Goal: Task Accomplishment & Management: Complete application form

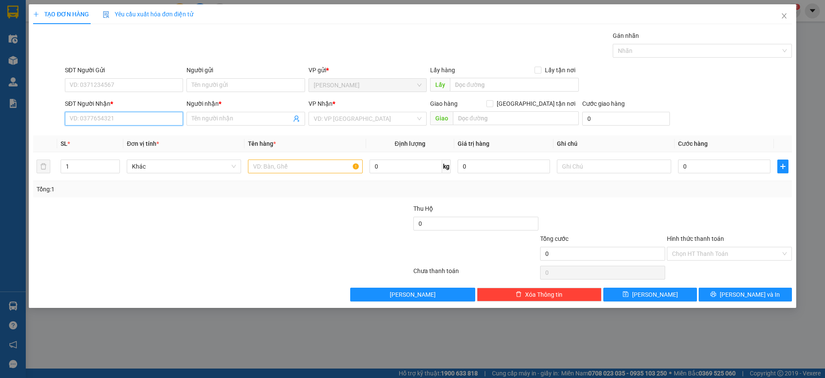
click at [150, 116] on input "SĐT Người Nhận *" at bounding box center [124, 119] width 118 height 14
type input "0908807667"
click at [130, 136] on div "0908807667 - TÀI" at bounding box center [124, 135] width 108 height 9
type input "TÀI"
checkbox input "true"
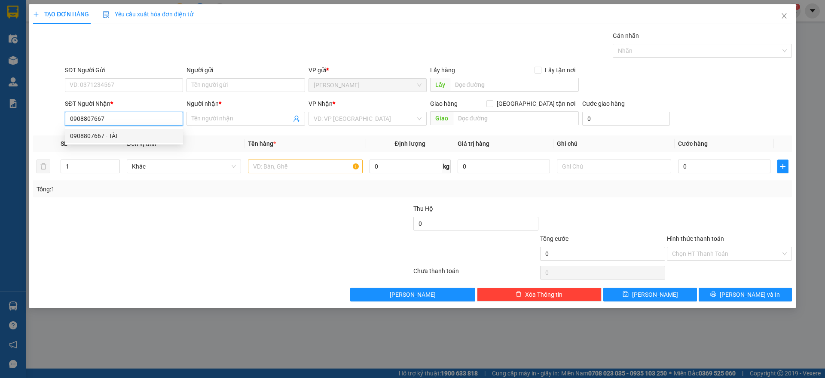
type input "[PERSON_NAME] ĐƯỜNG 3, KCX [GEOGRAPHIC_DATA], [GEOGRAPHIC_DATA]"
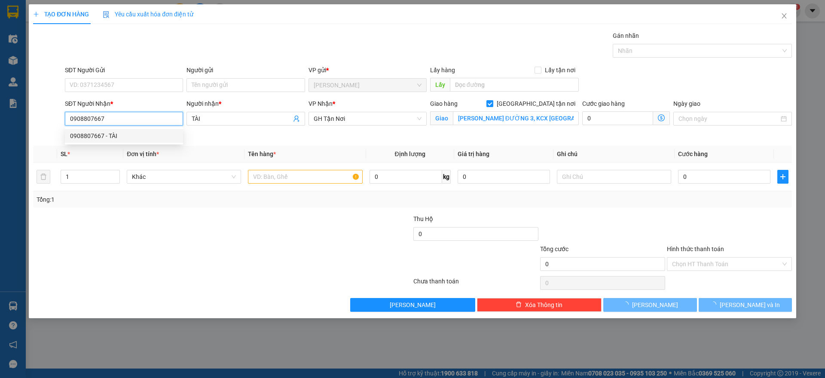
type input "80.000"
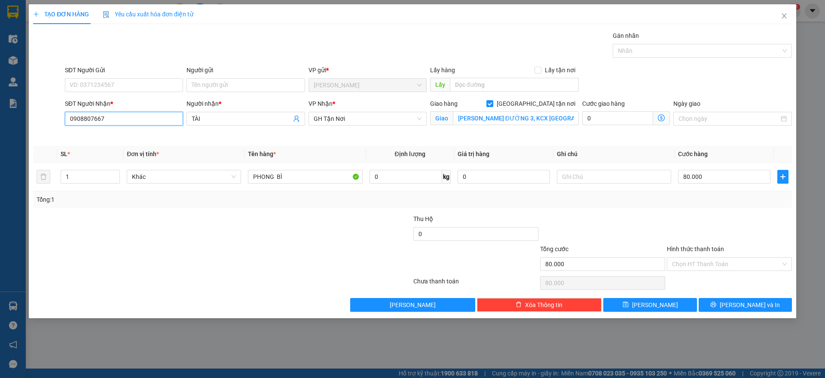
type input "0908807667"
click at [157, 80] on input "SĐT Người Gửi" at bounding box center [124, 85] width 118 height 14
click at [128, 98] on div "0902464146 - SƠN" at bounding box center [124, 102] width 108 height 9
type input "0902464146"
type input "SƠN"
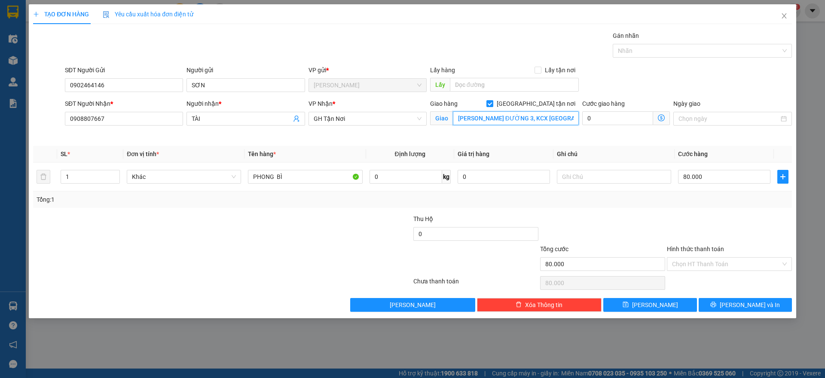
click at [519, 119] on input "[PERSON_NAME] ĐƯỜNG 3, KCX [GEOGRAPHIC_DATA], [GEOGRAPHIC_DATA]" at bounding box center [516, 118] width 126 height 14
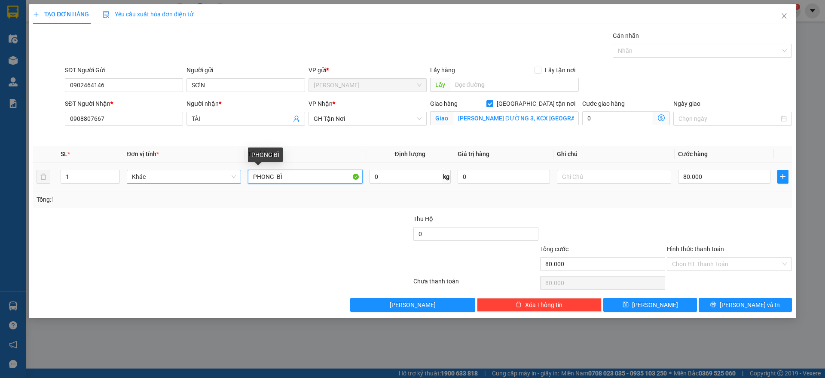
drag, startPoint x: 303, startPoint y: 178, endPoint x: 195, endPoint y: 177, distance: 107.4
click at [195, 177] on tr "1 Khác PHONG BÌ 0 kg 0 80.000" at bounding box center [412, 176] width 759 height 29
type input "hồ sơ"
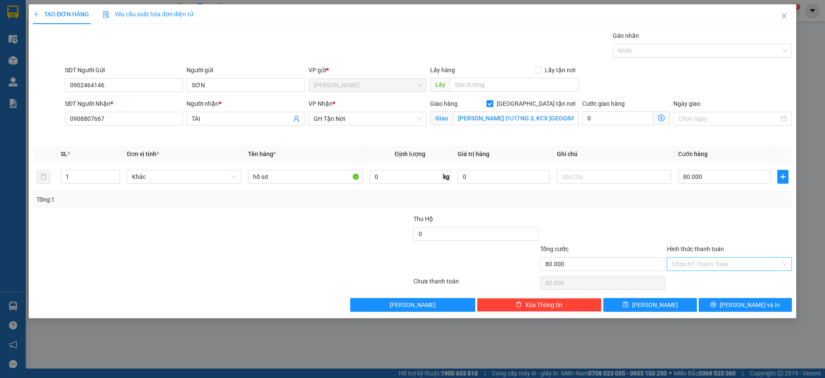
click at [710, 265] on input "Hình thức thanh toán" at bounding box center [726, 263] width 109 height 13
click at [705, 277] on div "Tại văn phòng" at bounding box center [729, 280] width 115 height 9
type input "0"
click at [736, 298] on button "[PERSON_NAME] và In" at bounding box center [744, 305] width 93 height 14
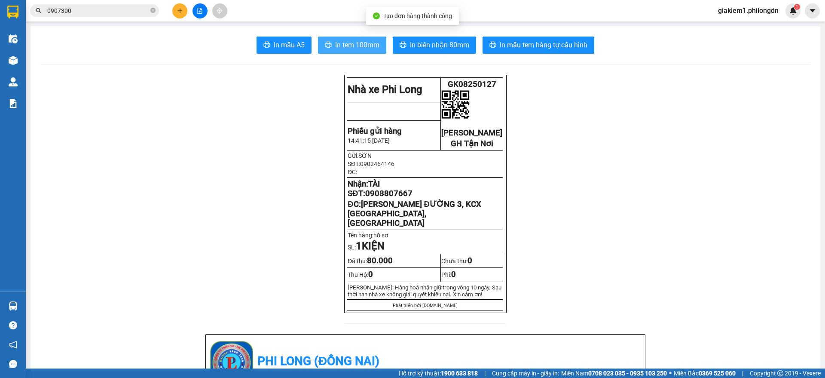
click at [369, 48] on span "In tem 100mm" at bounding box center [357, 45] width 44 height 11
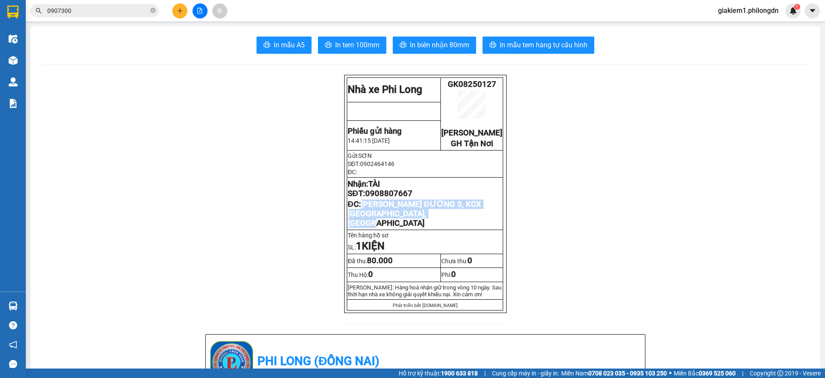
drag, startPoint x: 467, startPoint y: 225, endPoint x: 360, endPoint y: 214, distance: 107.9
click at [360, 214] on p "ĐC: CTY TANAKA ĐƯỜNG 3, KCX [GEOGRAPHIC_DATA], [GEOGRAPHIC_DATA]" at bounding box center [425, 213] width 155 height 28
copy span "[PERSON_NAME] ĐƯỜNG 3, KCX [GEOGRAPHIC_DATA], [GEOGRAPHIC_DATA]"
click at [398, 198] on span "0908807667" at bounding box center [388, 193] width 47 height 9
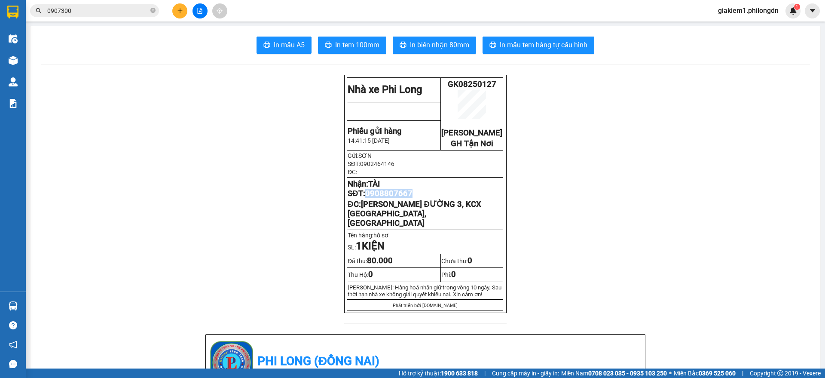
copy span "0908807667"
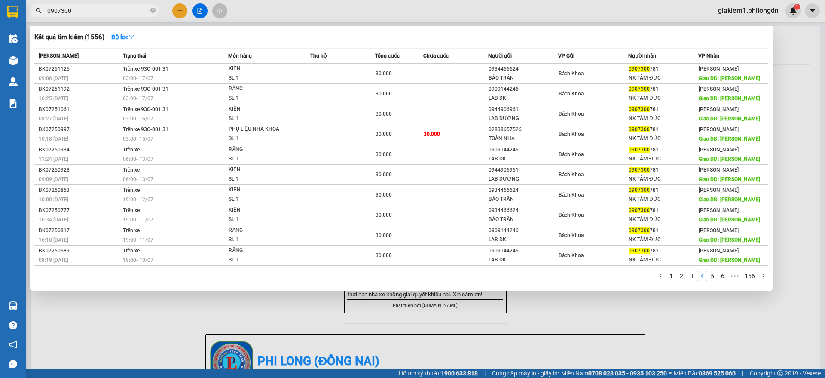
click at [113, 8] on input "0907300" at bounding box center [97, 10] width 101 height 9
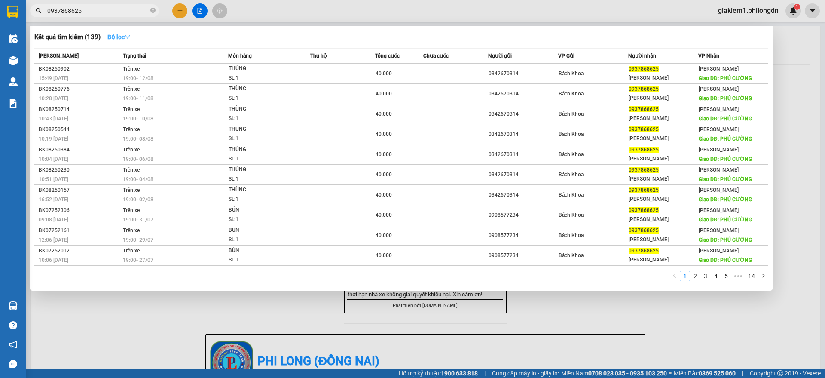
type input "0937868625"
click at [120, 34] on strong "Bộ lọc" at bounding box center [118, 37] width 23 height 7
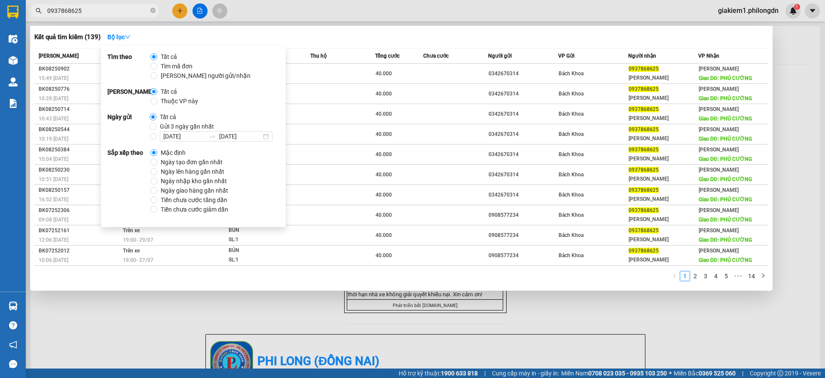
click at [156, 130] on span "Gửi 3 ngày gần nhất" at bounding box center [186, 126] width 61 height 9
click at [155, 130] on input "Gửi 3 ngày gần nhất" at bounding box center [152, 126] width 7 height 7
radio input "true"
radio input "false"
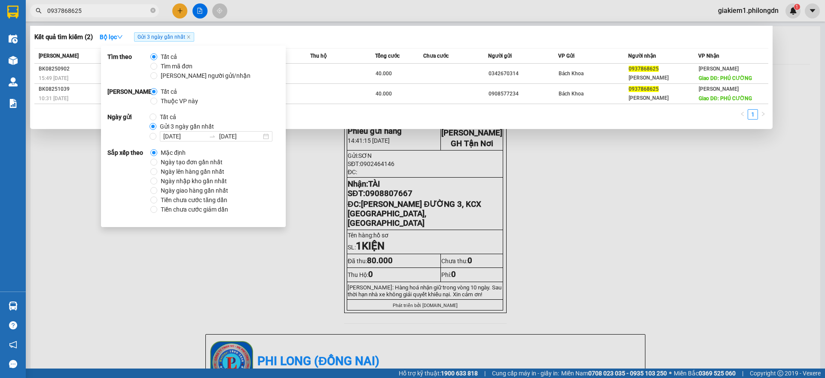
click at [584, 210] on div at bounding box center [412, 189] width 825 height 378
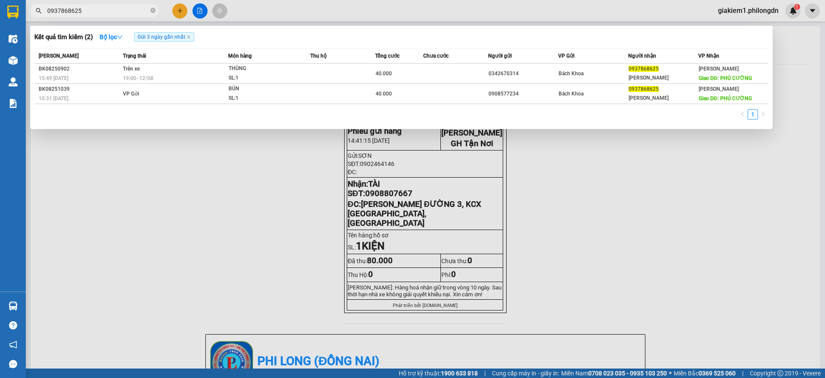
click at [102, 9] on input "0937868625" at bounding box center [97, 10] width 101 height 9
click at [744, 10] on div at bounding box center [412, 189] width 825 height 378
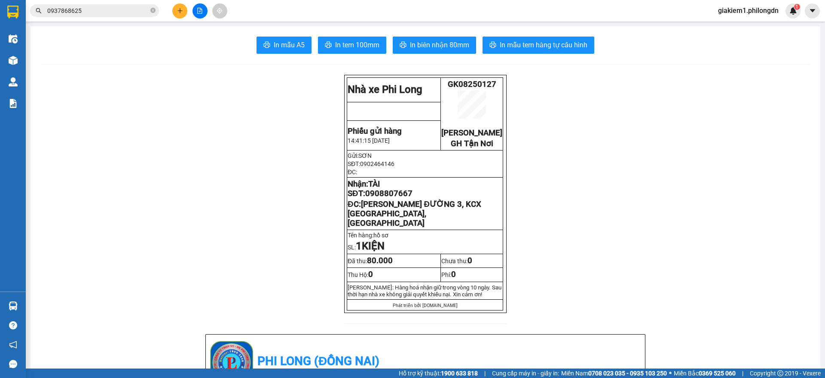
click at [743, 8] on span "giakiem1.philongdn" at bounding box center [748, 10] width 74 height 11
click at [732, 26] on span "Đăng xuất" at bounding box center [751, 26] width 57 height 9
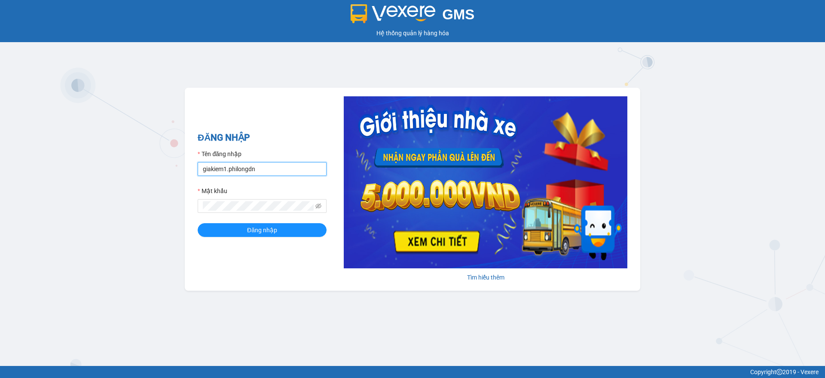
click at [278, 171] on input "giakiem1.philongdn" at bounding box center [262, 169] width 129 height 14
type input "bachkhoa.philongdn"
click at [273, 218] on form "Tên đăng nhập bachkhoa.philongdn Mật khẩu Đăng nhập" at bounding box center [262, 193] width 129 height 88
click at [270, 227] on span "Đăng nhập" at bounding box center [262, 229] width 30 height 9
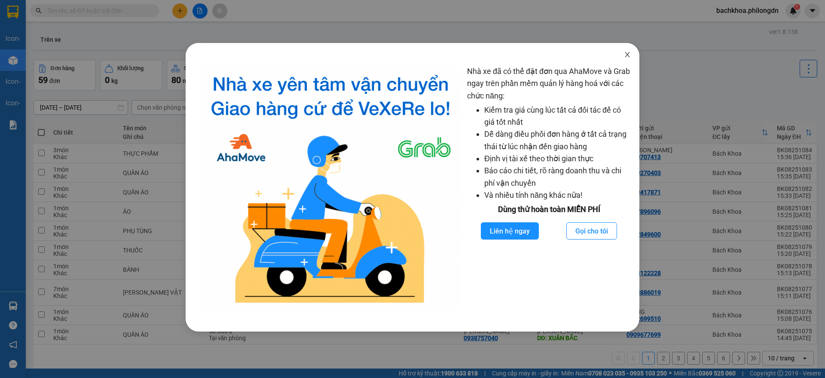
click at [626, 52] on icon "close" at bounding box center [627, 54] width 7 height 7
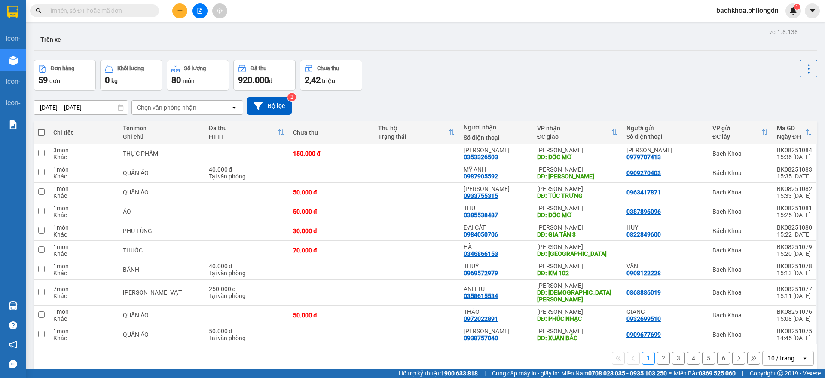
click at [657, 351] on button "2" at bounding box center [663, 357] width 13 height 13
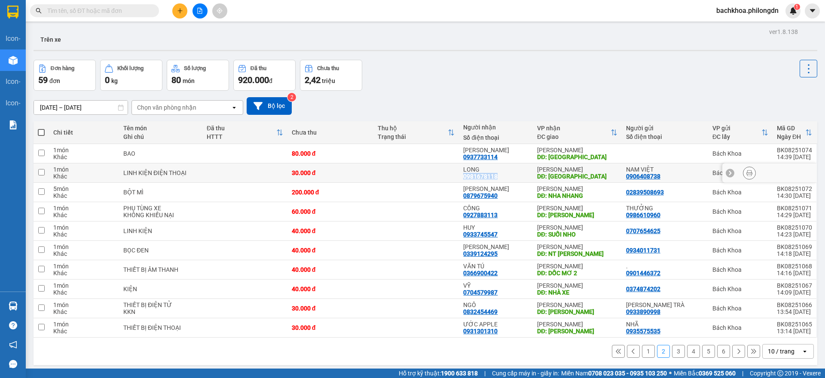
click at [504, 175] on div "LONG 0981678118" at bounding box center [495, 173] width 65 height 14
checkbox input "true"
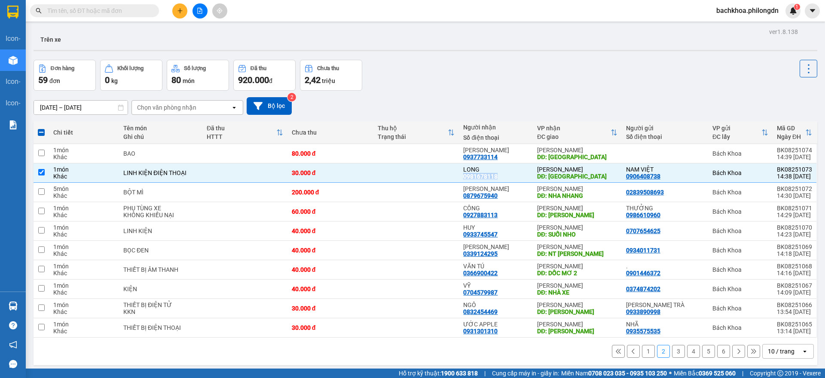
copy div "0981678118"
drag, startPoint x: 171, startPoint y: 3, endPoint x: 174, endPoint y: 7, distance: 5.5
click at [172, 5] on div at bounding box center [200, 10] width 64 height 15
click at [177, 10] on icon "plus" at bounding box center [180, 11] width 6 height 6
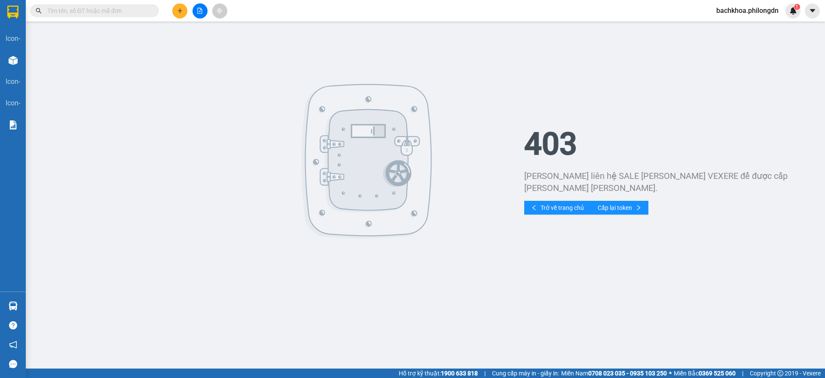
click at [177, 10] on icon "plus" at bounding box center [180, 11] width 6 height 6
click at [745, 10] on span "bachkhoa.philongdn" at bounding box center [747, 10] width 76 height 11
click at [729, 34] on li "Đổi mật khẩu" at bounding box center [747, 41] width 78 height 14
drag, startPoint x: 732, startPoint y: 13, endPoint x: 732, endPoint y: 23, distance: 9.5
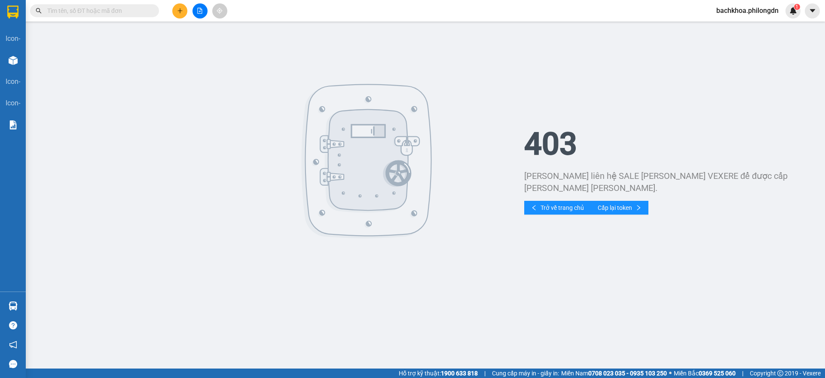
click at [732, 15] on span "bachkhoa.philongdn" at bounding box center [747, 10] width 76 height 11
click at [732, 25] on span "Đăng xuất" at bounding box center [750, 26] width 59 height 9
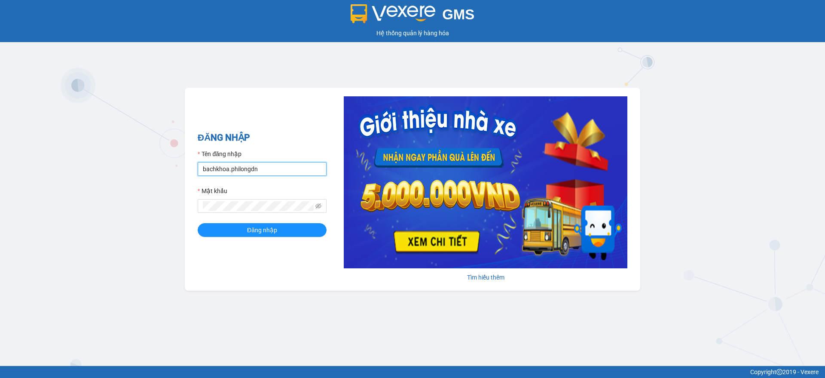
click at [245, 170] on input "bachkhoa.philongdn" at bounding box center [262, 169] width 129 height 14
type input "giakiem1.philongdn"
click at [282, 234] on button "Đăng nhập" at bounding box center [262, 230] width 129 height 14
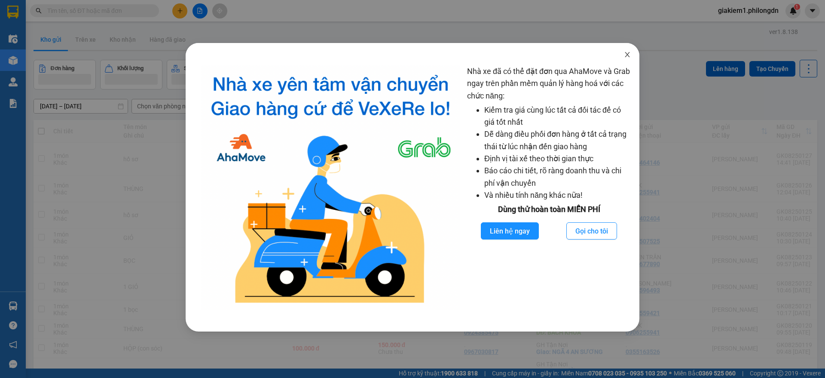
click at [623, 55] on span "Close" at bounding box center [627, 55] width 24 height 24
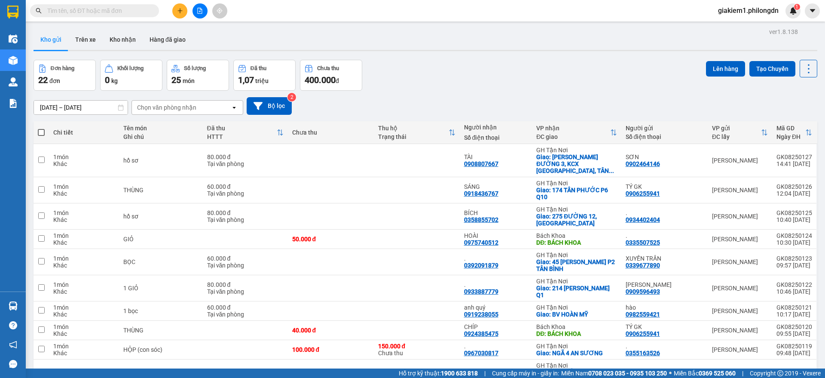
click at [174, 10] on button at bounding box center [179, 10] width 15 height 15
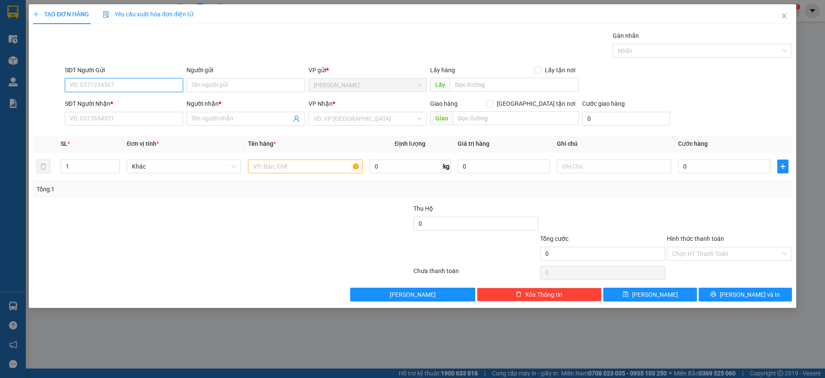
paste input "0909596493"
type input "0909596493"
click at [115, 96] on div "0909596493 - MARIA ĐỖ" at bounding box center [124, 102] width 118 height 14
type input "MARIA ĐỖ"
type input "0933887779"
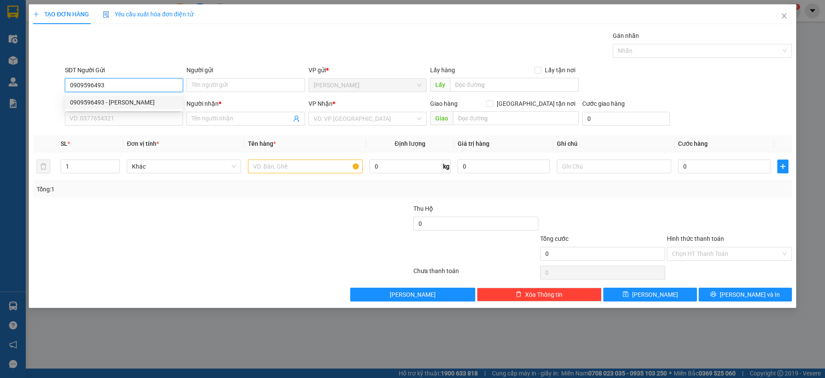
type input "."
checkbox input "true"
type input "214 NGUYỄN TRÃI Q1"
type input "80.000"
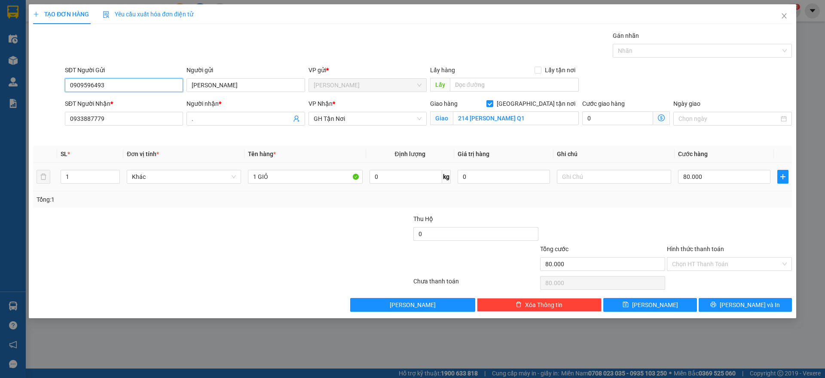
type input "0909596493"
click at [577, 185] on div at bounding box center [614, 176] width 114 height 17
click at [587, 180] on input "text" at bounding box center [614, 177] width 114 height 14
type input "c"
type input "CÓ ĐỒ VỀ"
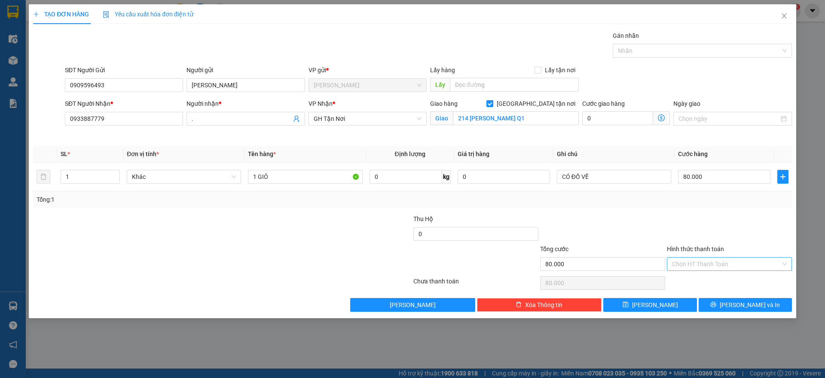
click at [730, 262] on input "Hình thức thanh toán" at bounding box center [726, 263] width 109 height 13
click at [721, 277] on div "Tại văn phòng" at bounding box center [729, 280] width 115 height 9
type input "0"
click at [724, 299] on button "[PERSON_NAME] và In" at bounding box center [744, 305] width 93 height 14
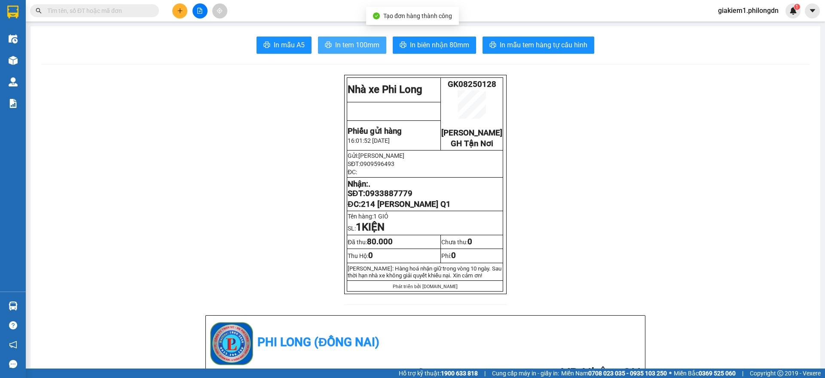
click at [355, 45] on span "In tem 100mm" at bounding box center [357, 45] width 44 height 11
click at [183, 10] on button at bounding box center [179, 10] width 15 height 15
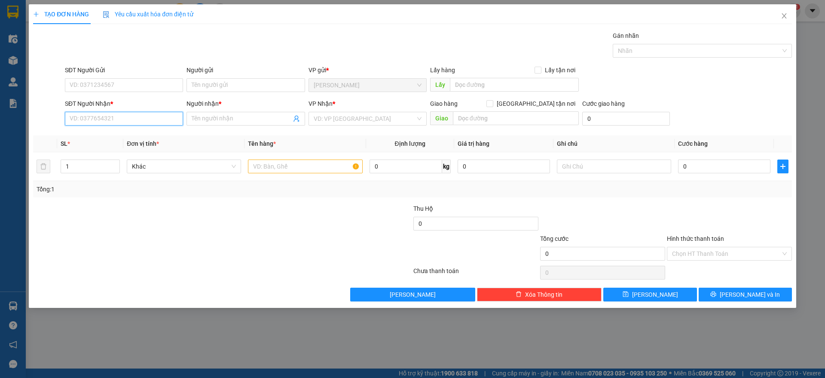
click at [116, 120] on input "SĐT Người Nhận *" at bounding box center [124, 119] width 118 height 14
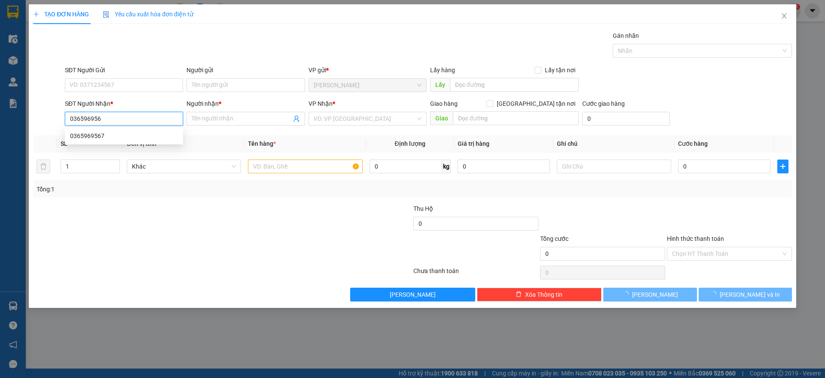
type input "0365969567"
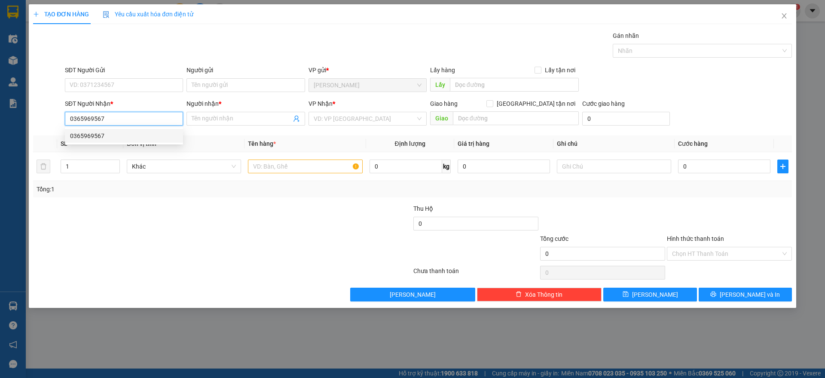
click at [125, 138] on div "0365969567" at bounding box center [124, 135] width 108 height 9
type input "BÁCH KHOA"
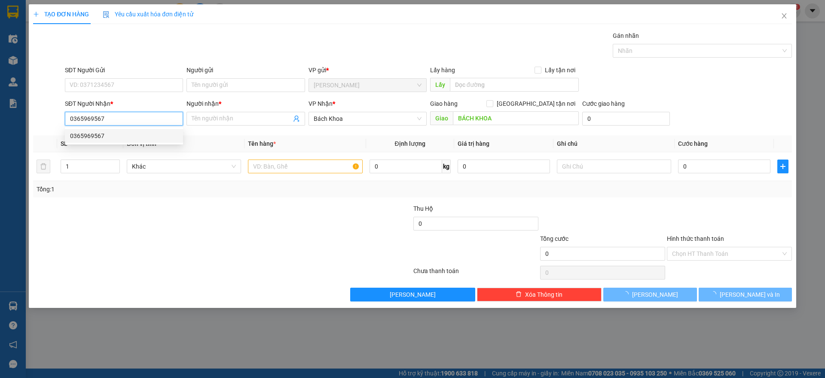
type input "40.000"
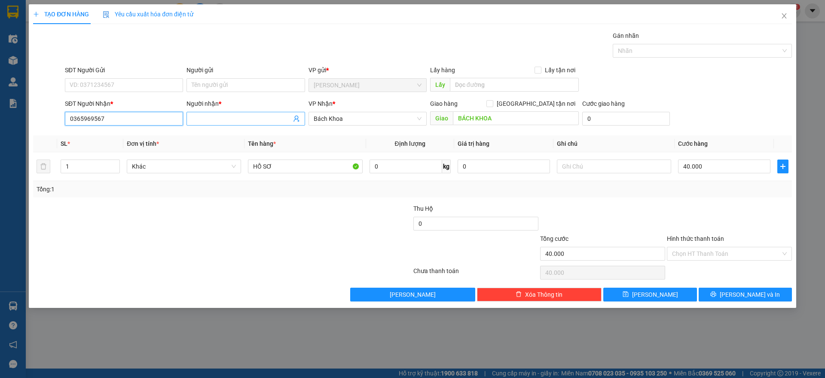
type input "0365969567"
click at [249, 114] on input "Người nhận *" at bounding box center [241, 118] width 99 height 9
type input "."
click at [714, 166] on input "40.000" at bounding box center [724, 166] width 92 height 14
type input "3"
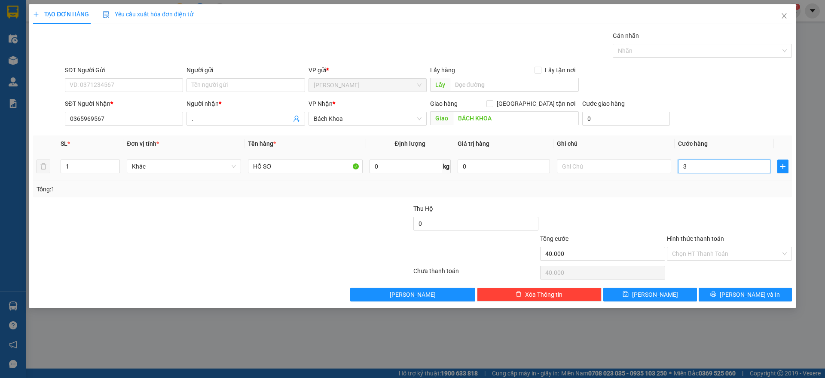
type input "3"
type input "30"
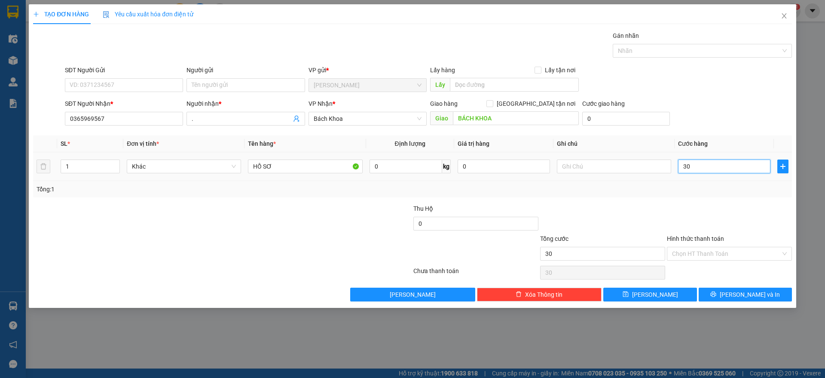
type input "300"
type input "3.000"
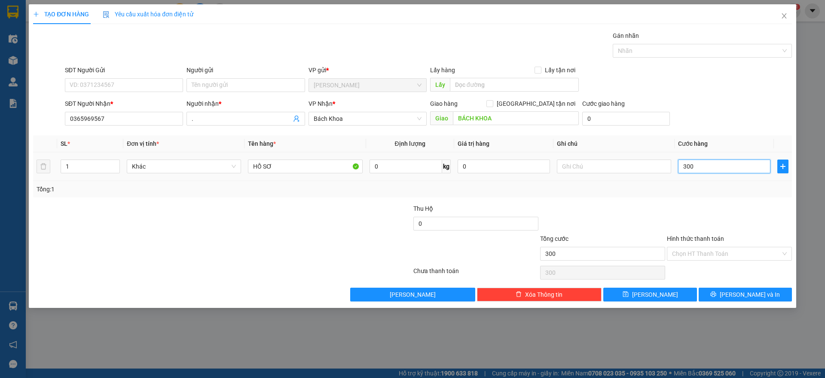
type input "3.000"
type input "30.000"
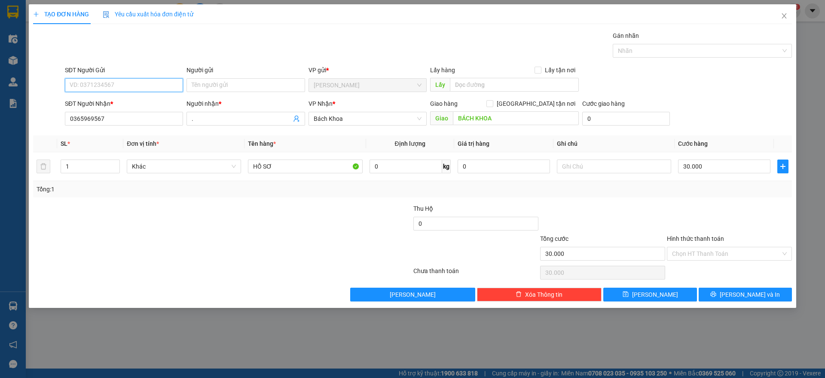
click at [158, 83] on input "SĐT Người Gửi" at bounding box center [124, 85] width 118 height 14
type input "0971431133"
click at [228, 86] on input "Người gửi" at bounding box center [245, 85] width 118 height 14
type input "."
click at [209, 124] on span "." at bounding box center [245, 119] width 118 height 14
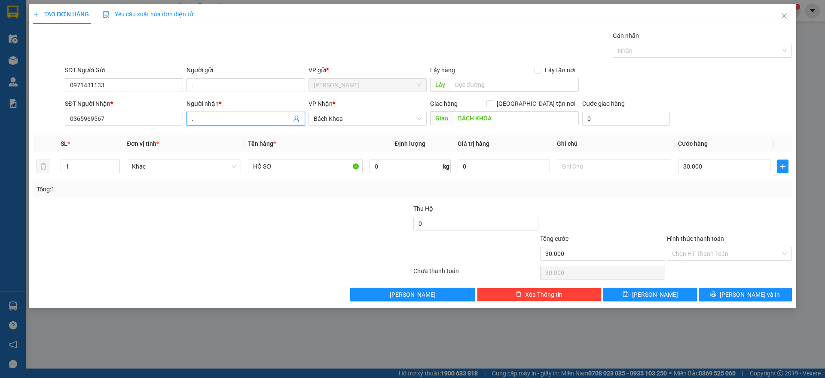
click at [210, 119] on input "." at bounding box center [241, 118] width 99 height 9
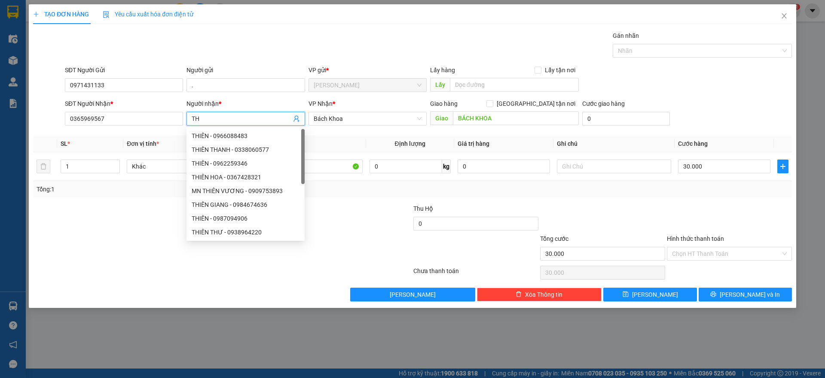
type input "T"
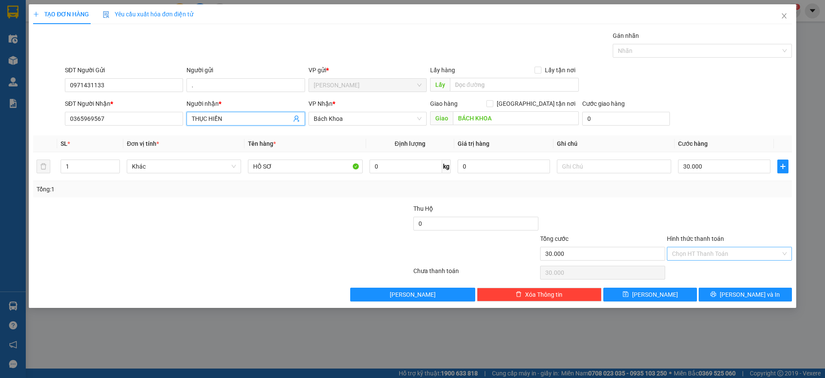
type input "THỤC HIỀN"
click at [710, 249] on input "Hình thức thanh toán" at bounding box center [726, 253] width 109 height 13
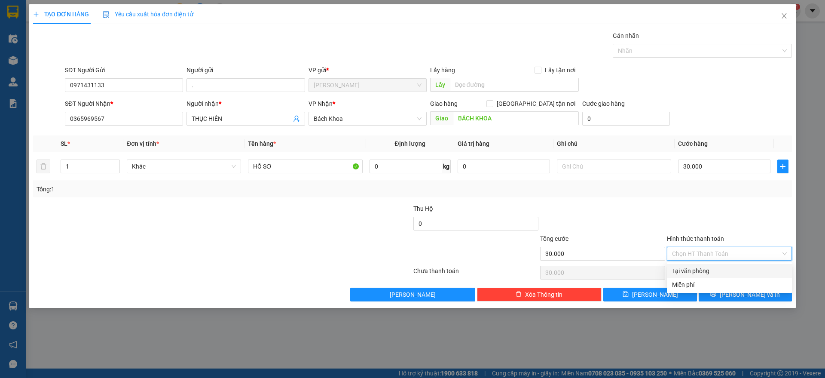
click at [698, 213] on div at bounding box center [729, 219] width 127 height 30
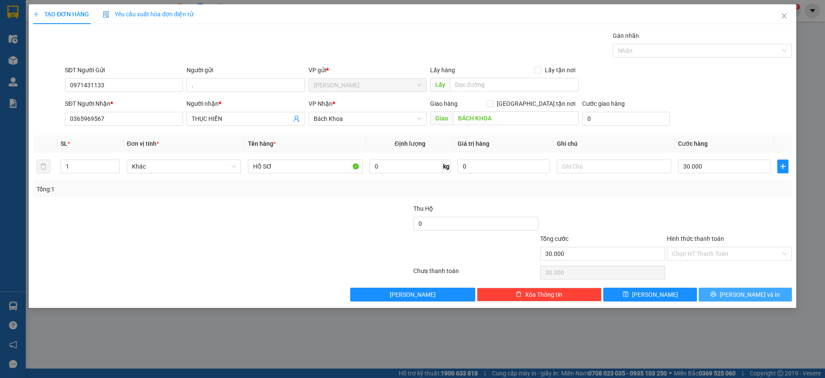
click at [716, 292] on icon "printer" at bounding box center [713, 294] width 6 height 6
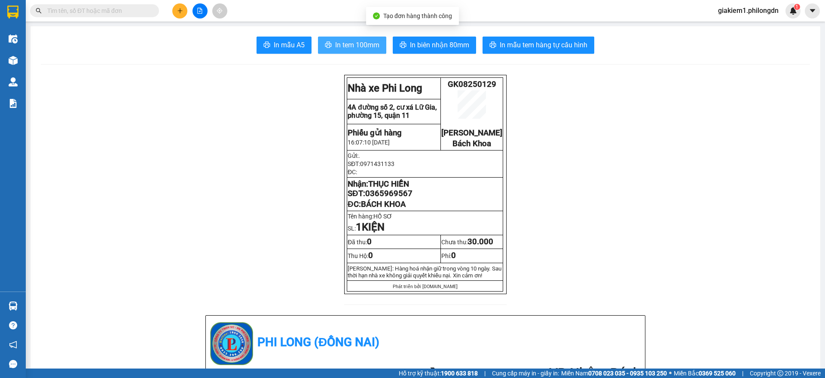
click at [345, 40] on span "In tem 100mm" at bounding box center [357, 45] width 44 height 11
click at [377, 198] on span "0365969567" at bounding box center [388, 193] width 47 height 9
copy span "0365969567"
click at [144, 6] on input "text" at bounding box center [97, 10] width 101 height 9
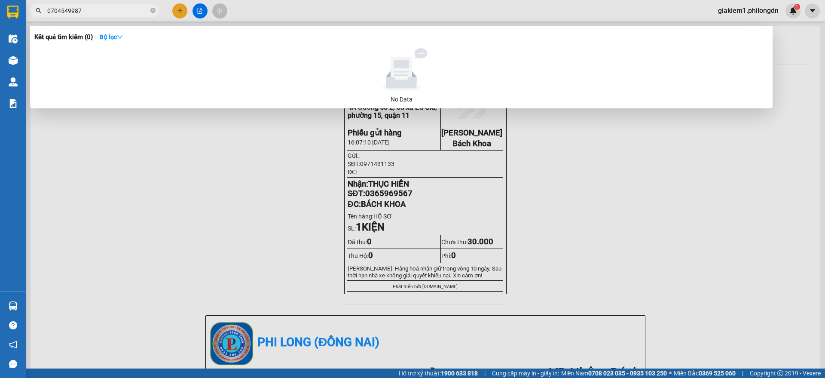
click at [67, 6] on input "0704549987" at bounding box center [97, 10] width 101 height 9
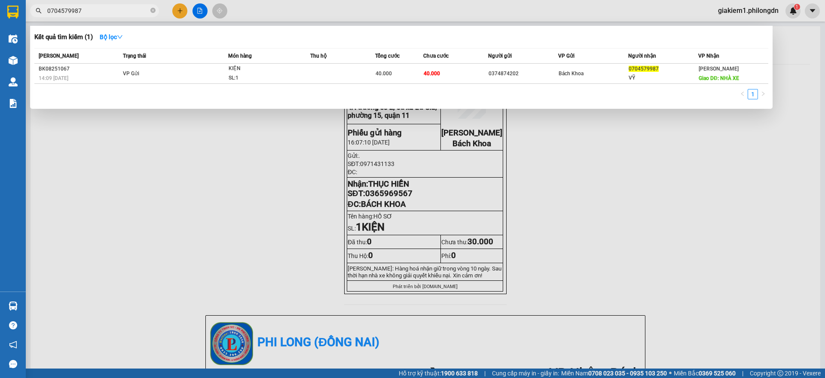
type input "0704579987"
